Goal: Transaction & Acquisition: Book appointment/travel/reservation

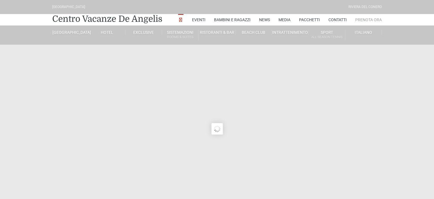
click at [377, 19] on link "Prenota Ora" at bounding box center [369, 19] width 27 height 11
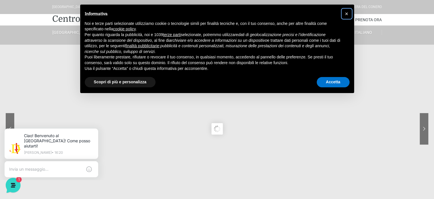
click at [345, 12] on span "×" at bounding box center [346, 14] width 3 height 6
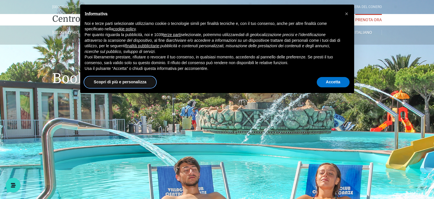
click at [131, 80] on button "Scopri di più e personalizza" at bounding box center [120, 82] width 71 height 10
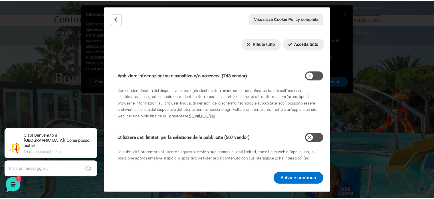
scroll to position [143, 0]
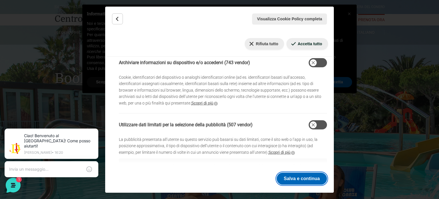
click at [307, 177] on button "Salva e continua" at bounding box center [301, 178] width 50 height 12
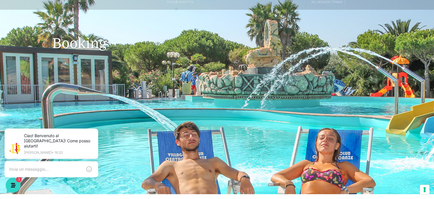
scroll to position [29, 0]
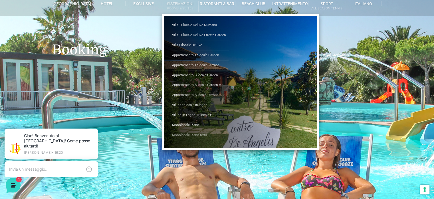
click at [187, 134] on link "Monolocale Piano terra" at bounding box center [200, 135] width 57 height 10
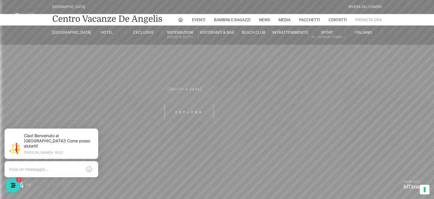
click at [369, 18] on link "Prenota Ora" at bounding box center [369, 19] width 27 height 11
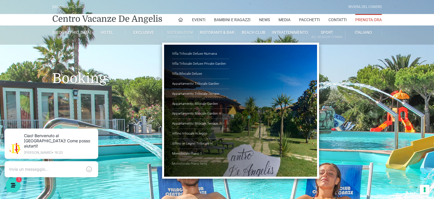
click at [191, 163] on link "Monolocale Piano terra" at bounding box center [200, 164] width 57 height 10
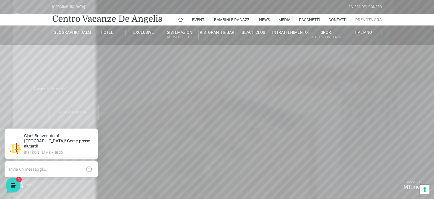
click at [363, 21] on link "Prenota Ora" at bounding box center [369, 19] width 27 height 11
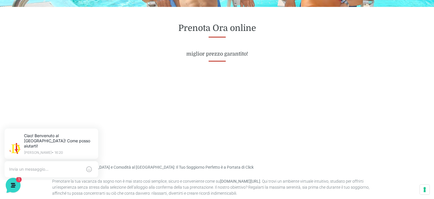
scroll to position [229, 0]
